Goal: Transaction & Acquisition: Purchase product/service

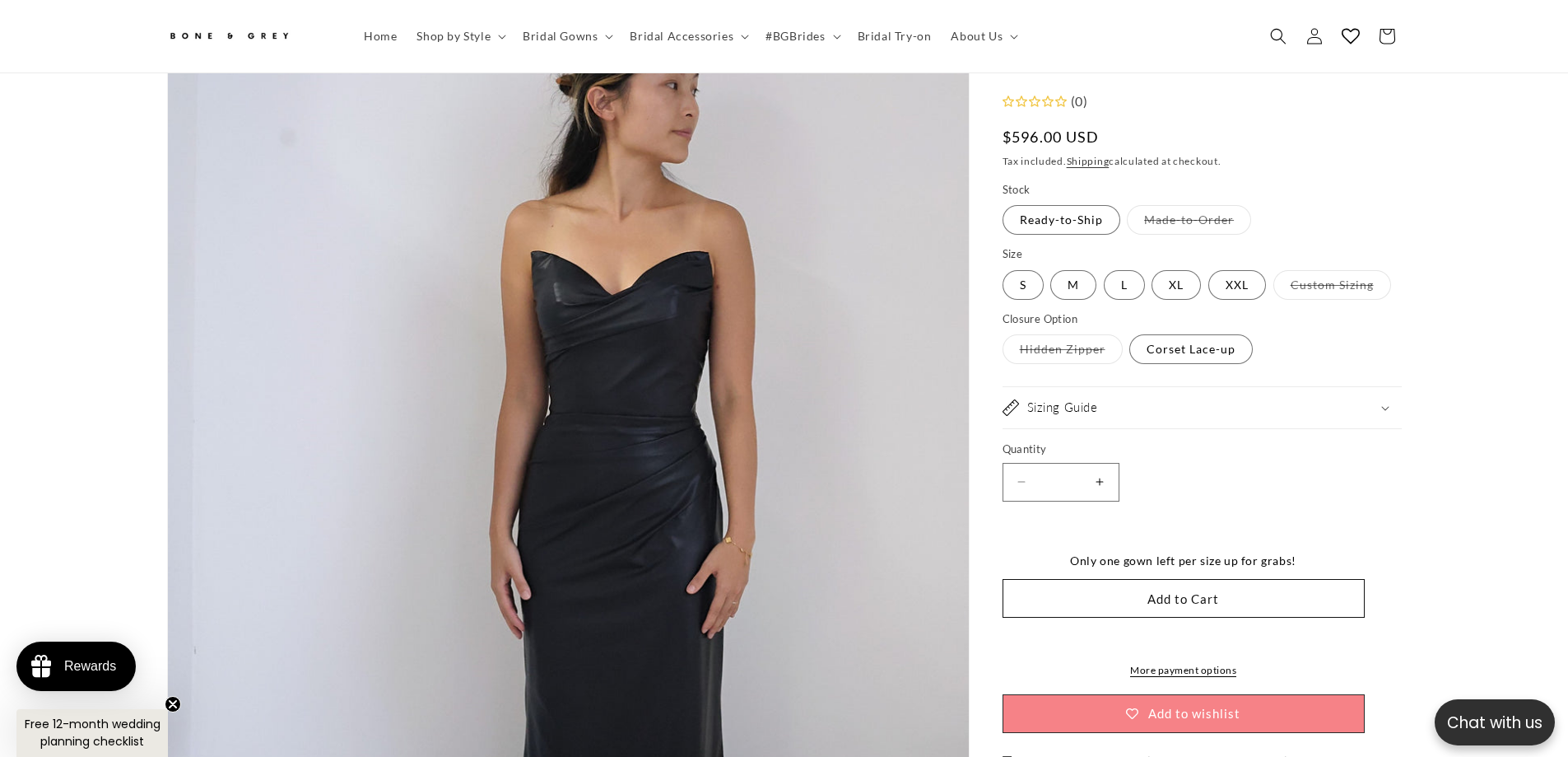
scroll to position [238, 0]
click at [1269, 427] on summary "Sizing Guide" at bounding box center [1202, 408] width 399 height 41
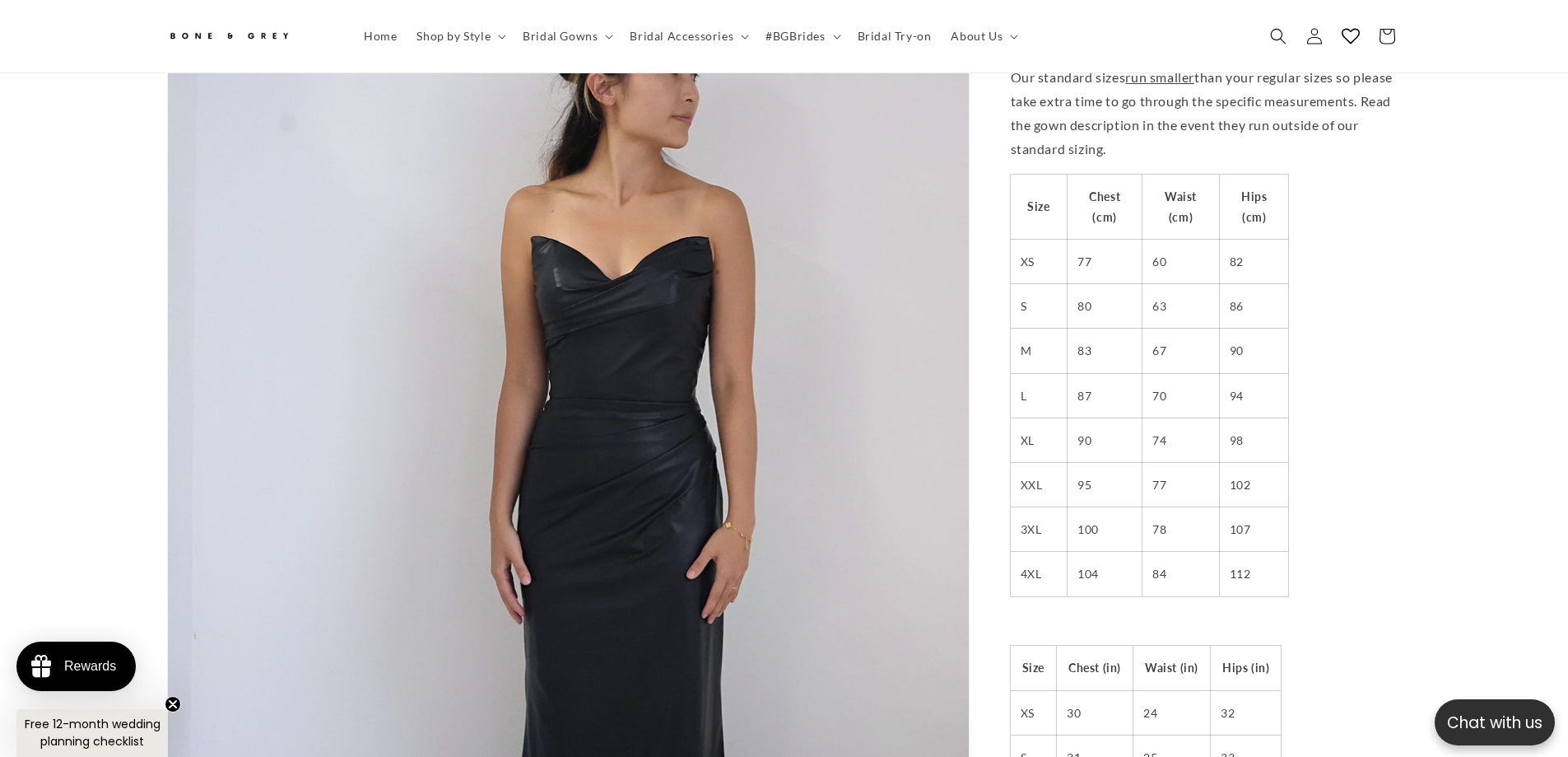
scroll to position [0, 906]
drag, startPoint x: 1077, startPoint y: 476, endPoint x: 1269, endPoint y: 477, distance: 192.0
click at [1269, 477] on tr "XXL 95 77 102" at bounding box center [1150, 484] width 279 height 44
click at [1269, 477] on td "102" at bounding box center [1254, 484] width 69 height 44
drag, startPoint x: 1087, startPoint y: 512, endPoint x: 1270, endPoint y: 520, distance: 183.2
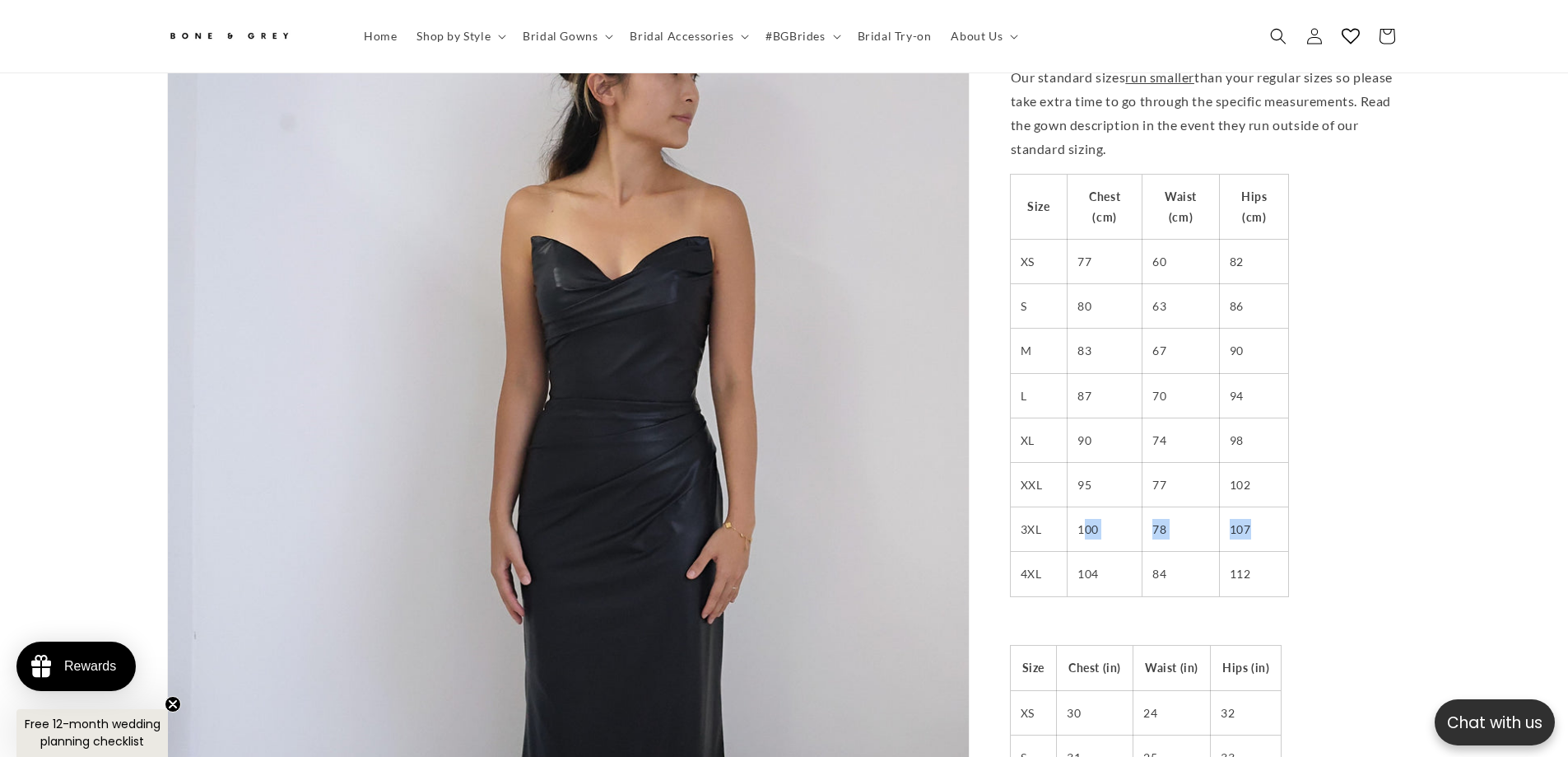
click at [1270, 520] on tr "3XL 100 78 107" at bounding box center [1150, 529] width 279 height 44
click at [1270, 520] on td "107" at bounding box center [1254, 529] width 69 height 44
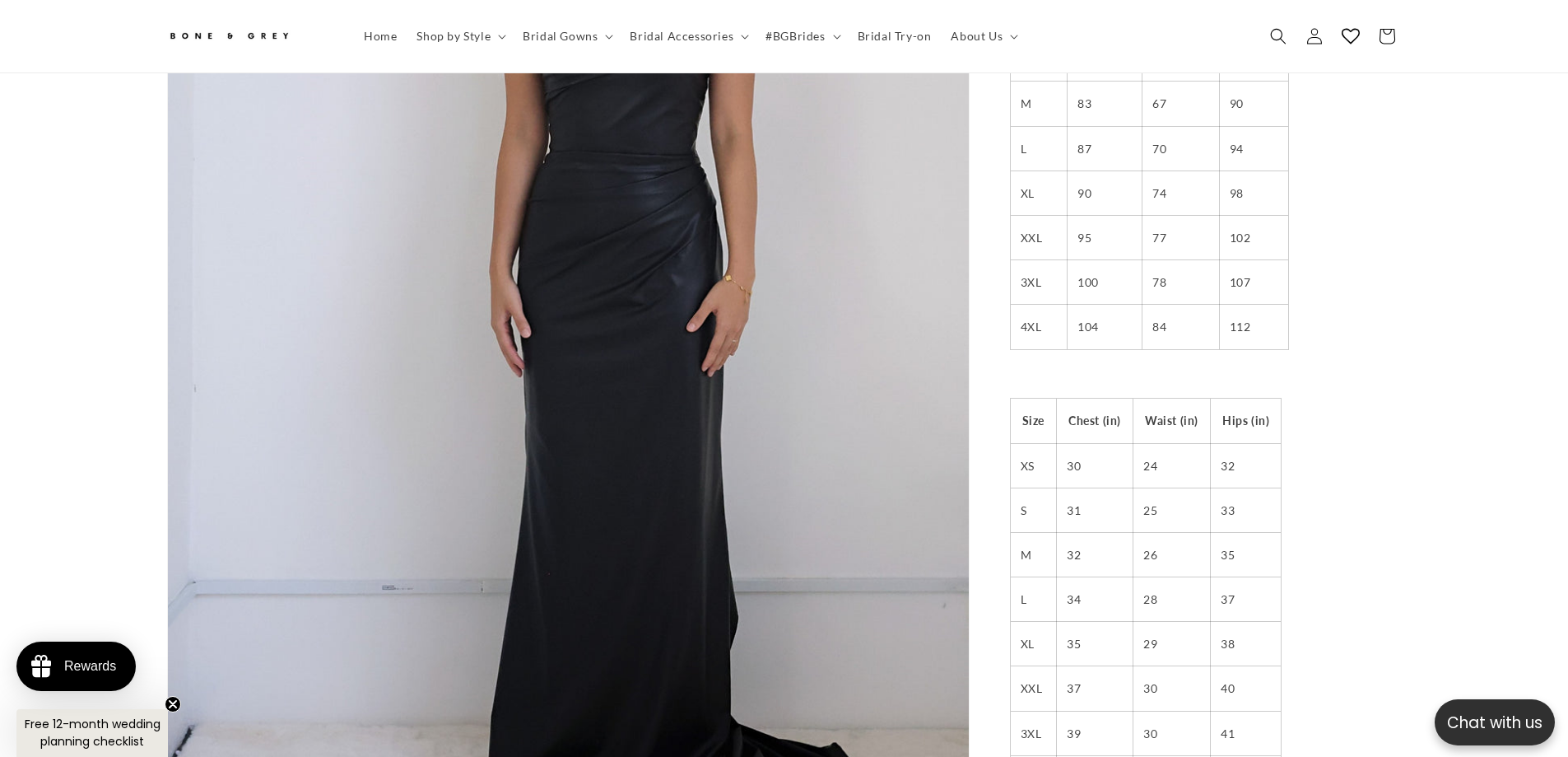
scroll to position [0, 453]
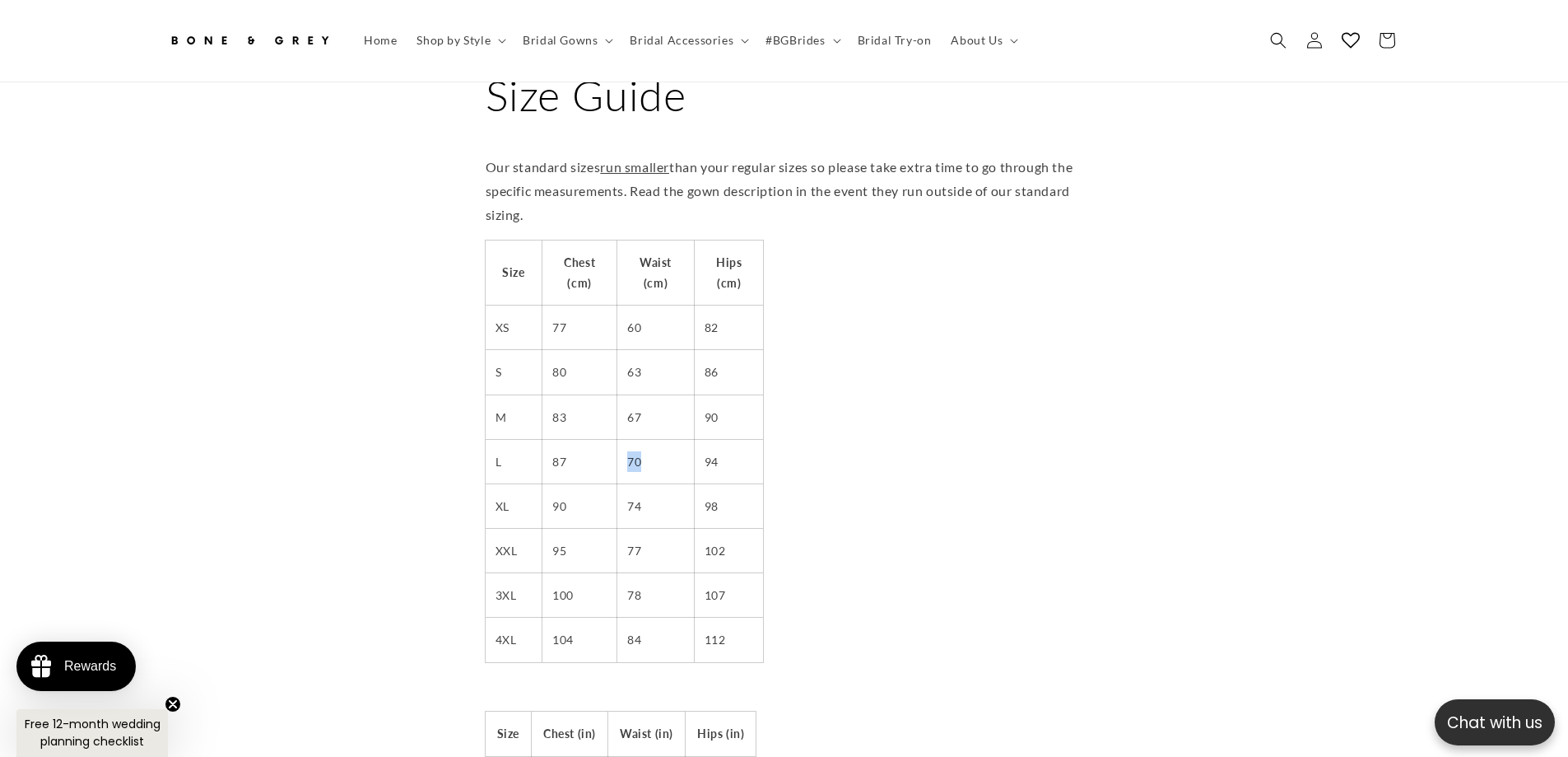
scroll to position [0, 453]
drag, startPoint x: 626, startPoint y: 448, endPoint x: 661, endPoint y: 448, distance: 35.0
click at [661, 448] on td "70" at bounding box center [656, 460] width 77 height 44
drag, startPoint x: 547, startPoint y: 448, endPoint x: 610, endPoint y: 450, distance: 63.0
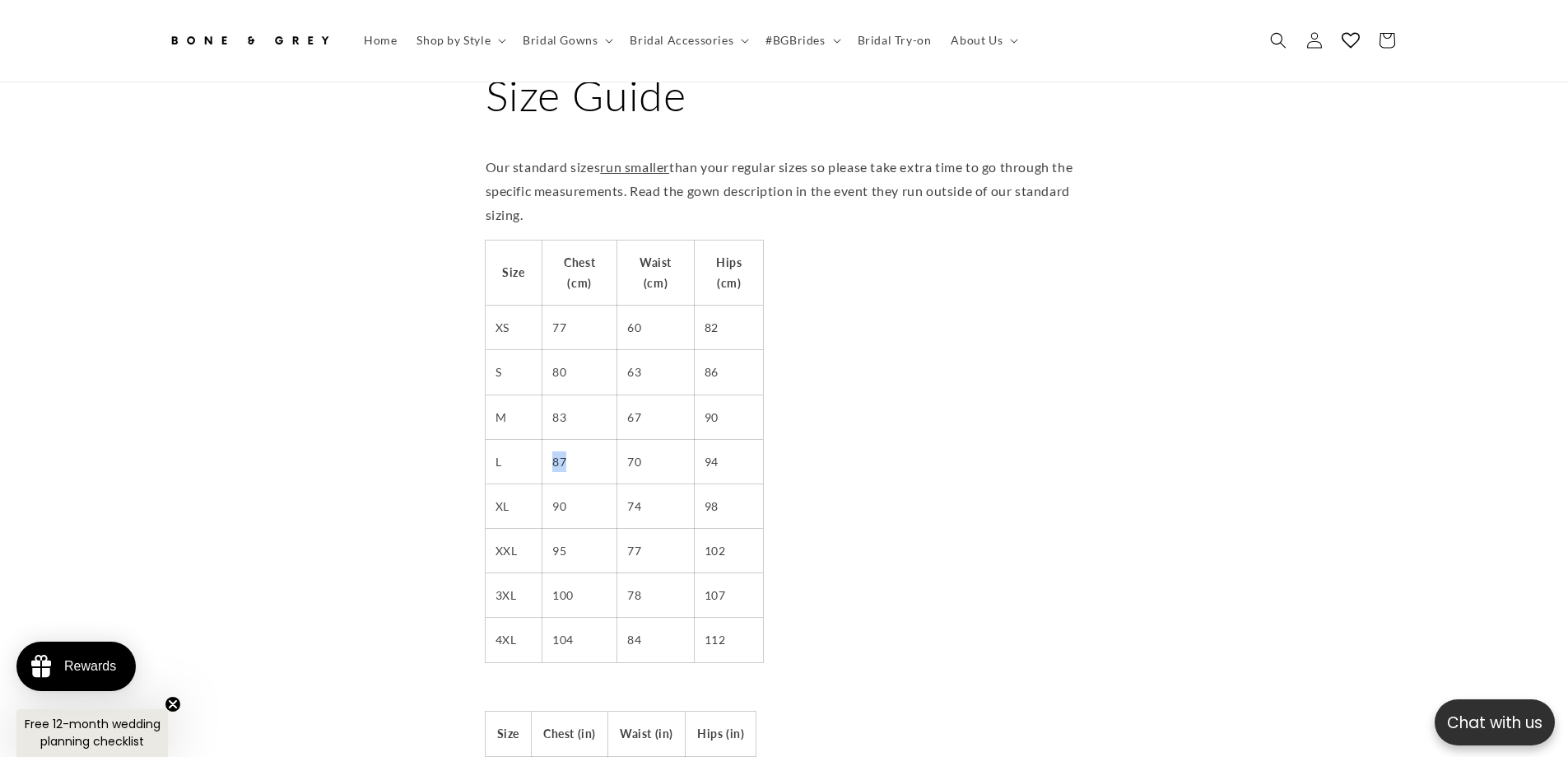
click at [610, 450] on td "87" at bounding box center [580, 460] width 75 height 44
click at [665, 452] on td "70" at bounding box center [656, 460] width 77 height 44
drag, startPoint x: 554, startPoint y: 447, endPoint x: 571, endPoint y: 446, distance: 17.0
click at [571, 446] on td "87" at bounding box center [580, 460] width 75 height 44
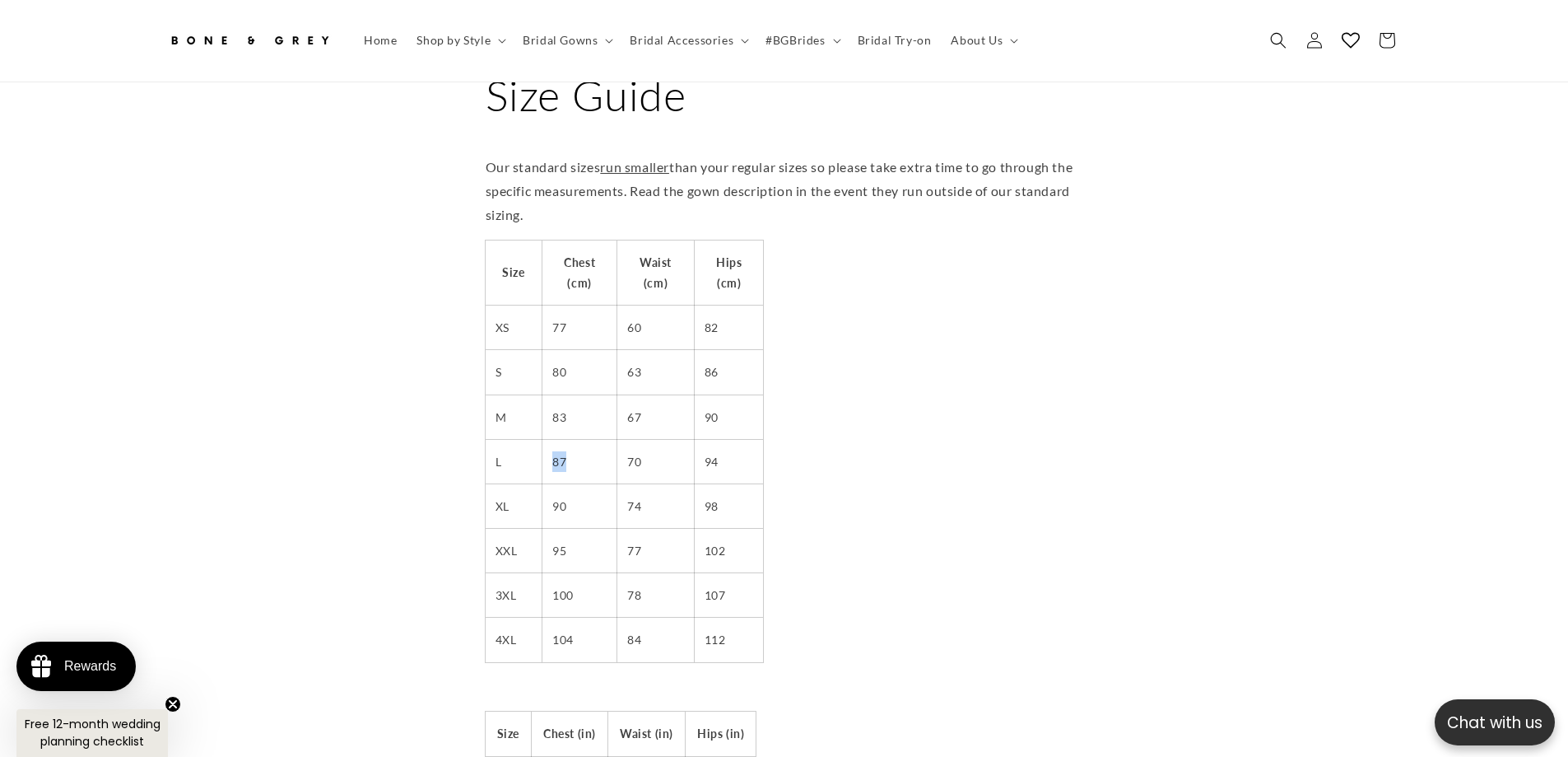
click at [571, 446] on td "87" at bounding box center [580, 460] width 75 height 44
click at [1289, 37] on span "Search" at bounding box center [1278, 41] width 36 height 36
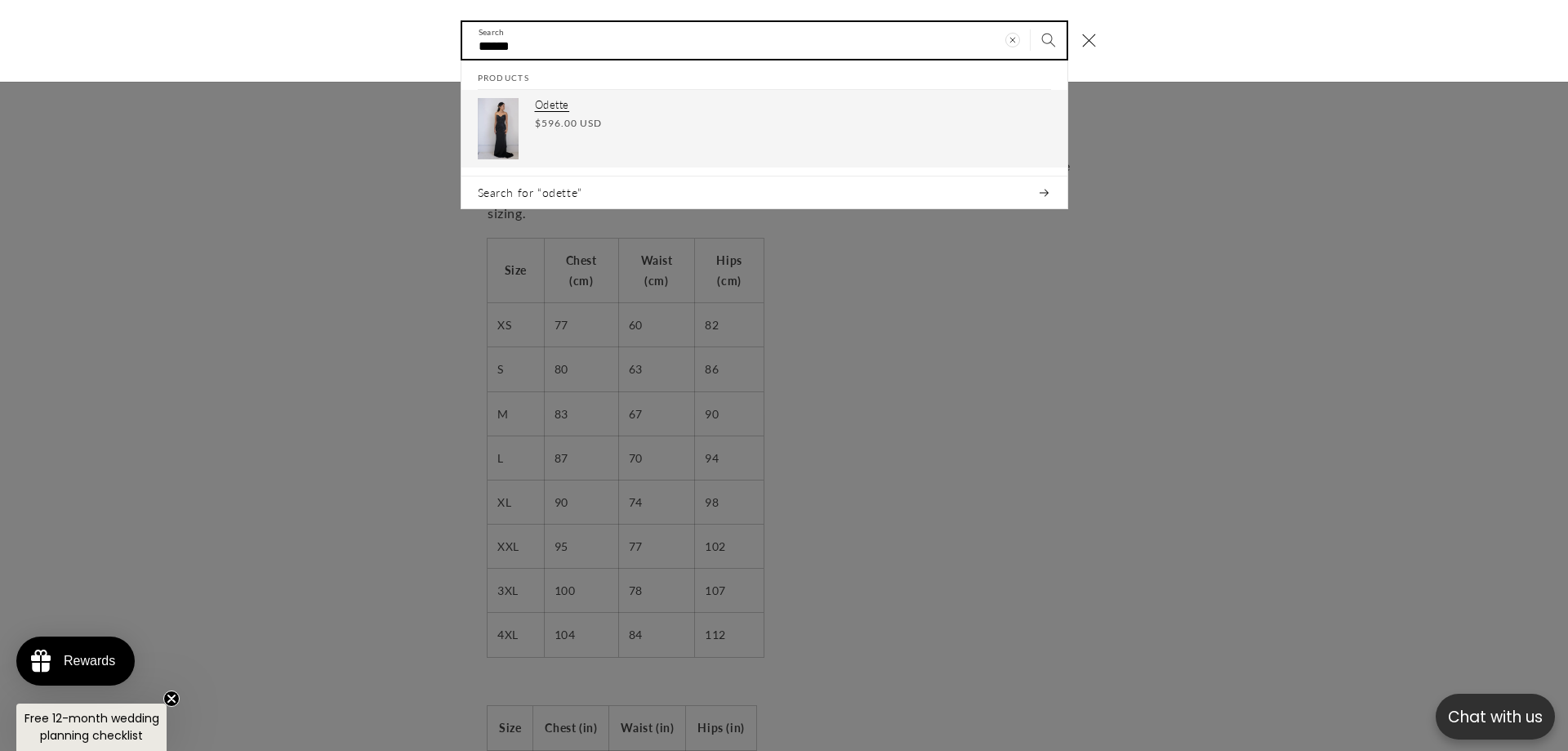
type input "******"
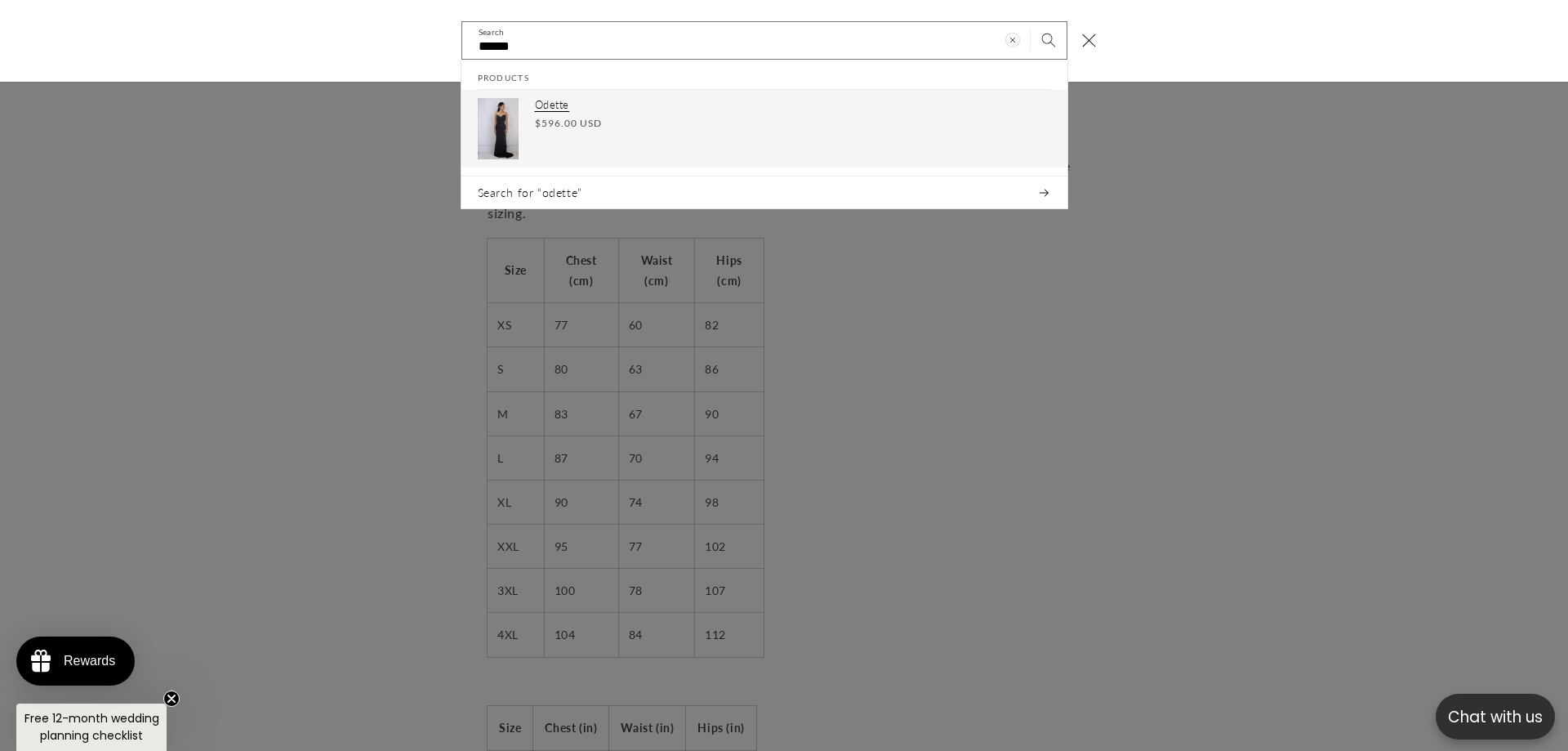
click at [628, 128] on div "Regular price $596.00 USD Regular price Sale price $596.00 USD Unit price / per" at bounding box center [792, 123] width 516 height 14
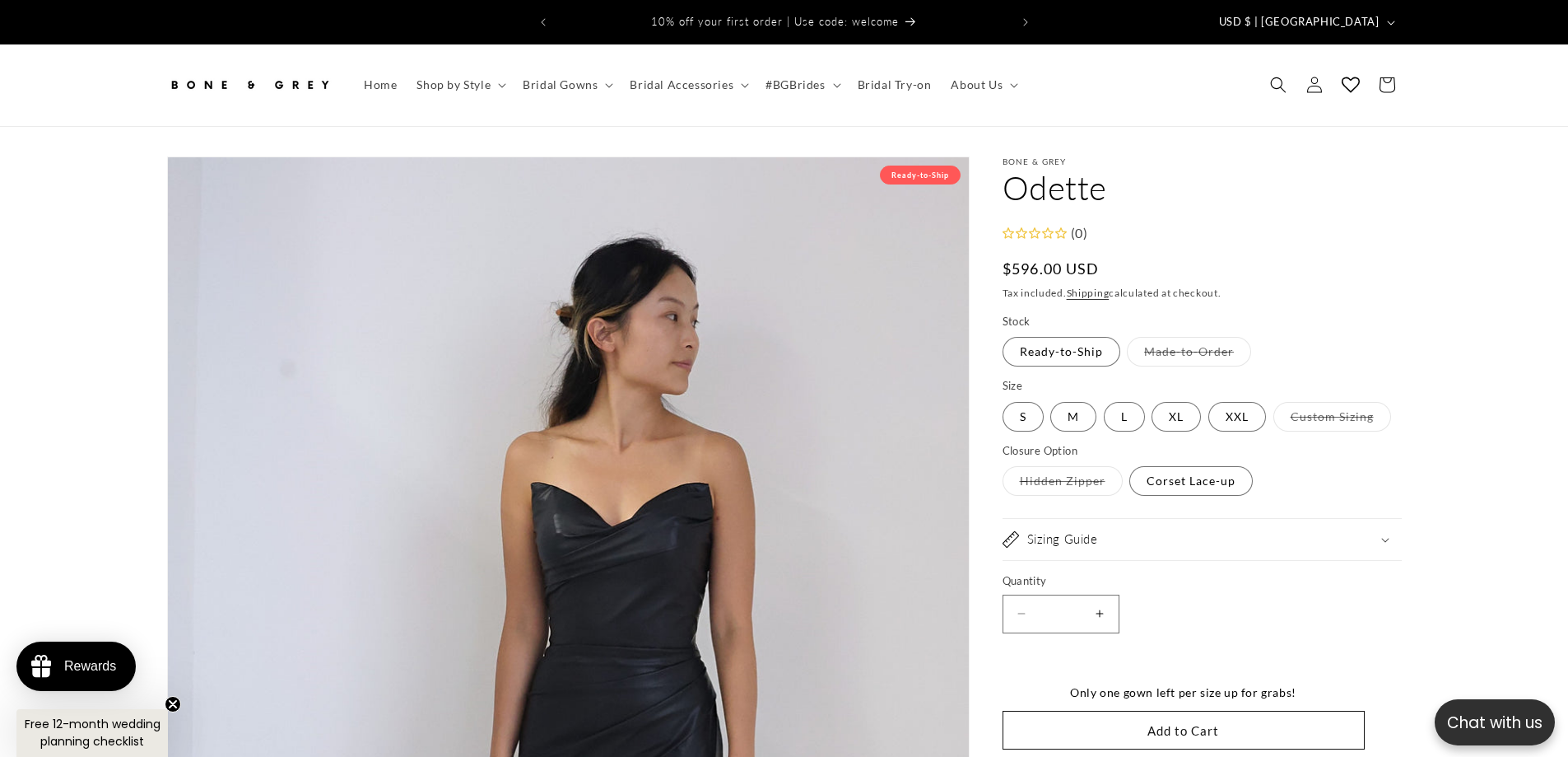
click at [1220, 531] on div "Sizing Guide" at bounding box center [1202, 539] width 399 height 16
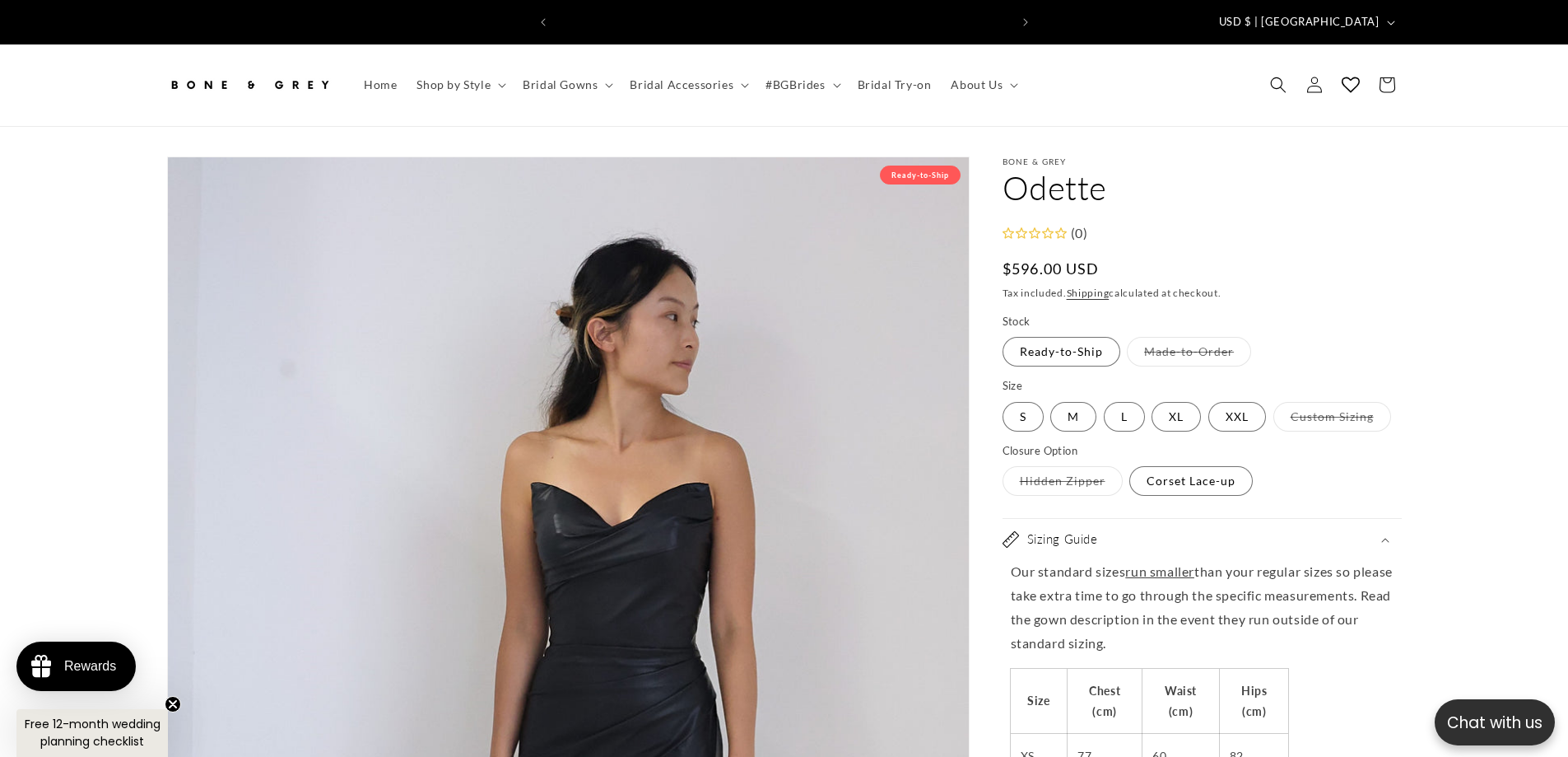
scroll to position [0, 906]
click at [1333, 14] on span "USD $ | [GEOGRAPHIC_DATA]" at bounding box center [1299, 22] width 161 height 16
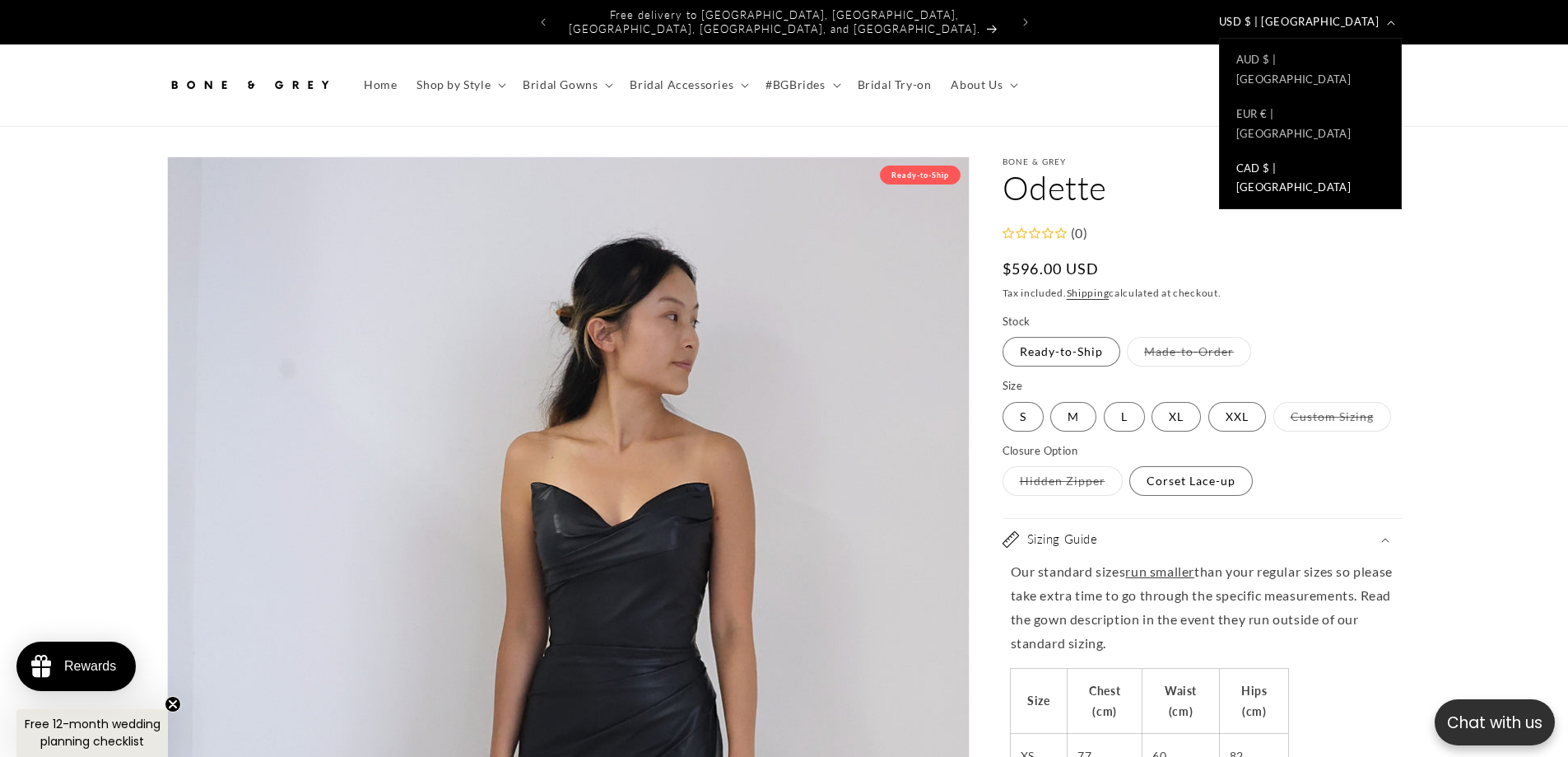
click at [1300, 151] on link "CAD $ | [GEOGRAPHIC_DATA]" at bounding box center [1311, 178] width 182 height 54
